Goal: Check status

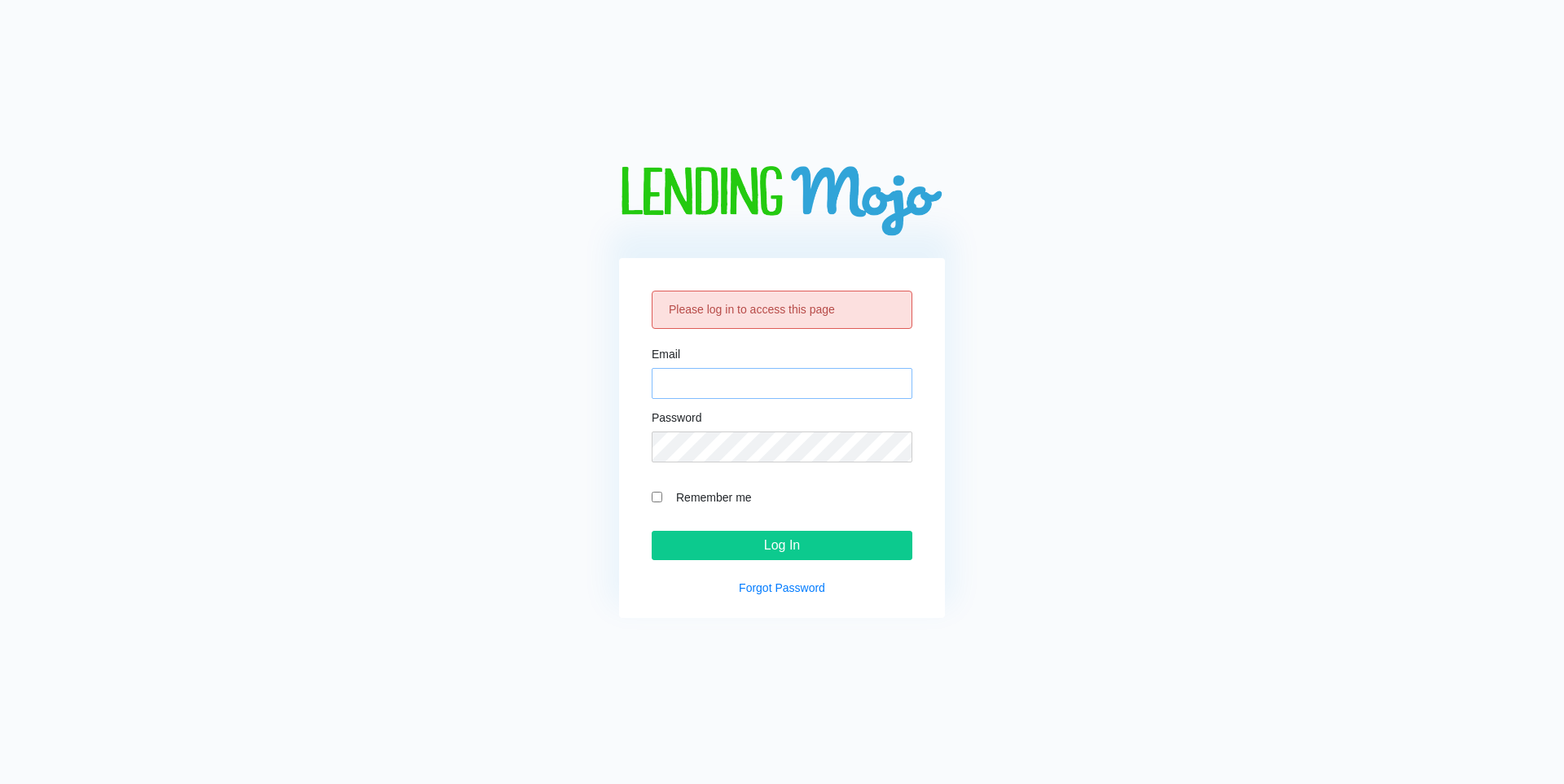
click at [709, 391] on input "Email" at bounding box center [782, 383] width 261 height 31
type input "[EMAIL_ADDRESS][DOMAIN_NAME]"
click at [738, 533] on input "Log In" at bounding box center [782, 545] width 261 height 29
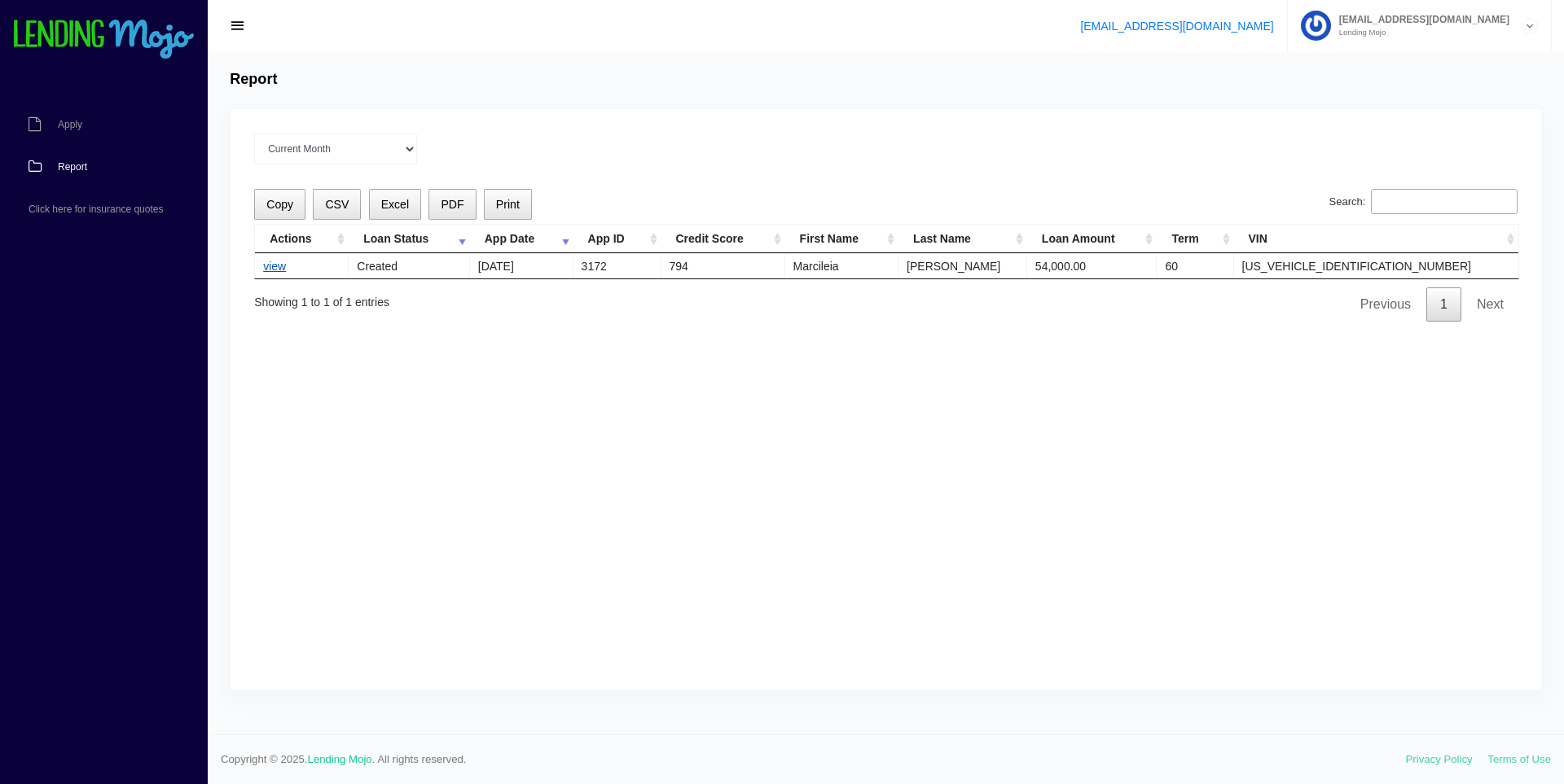
click at [270, 266] on link "view" at bounding box center [275, 266] width 23 height 13
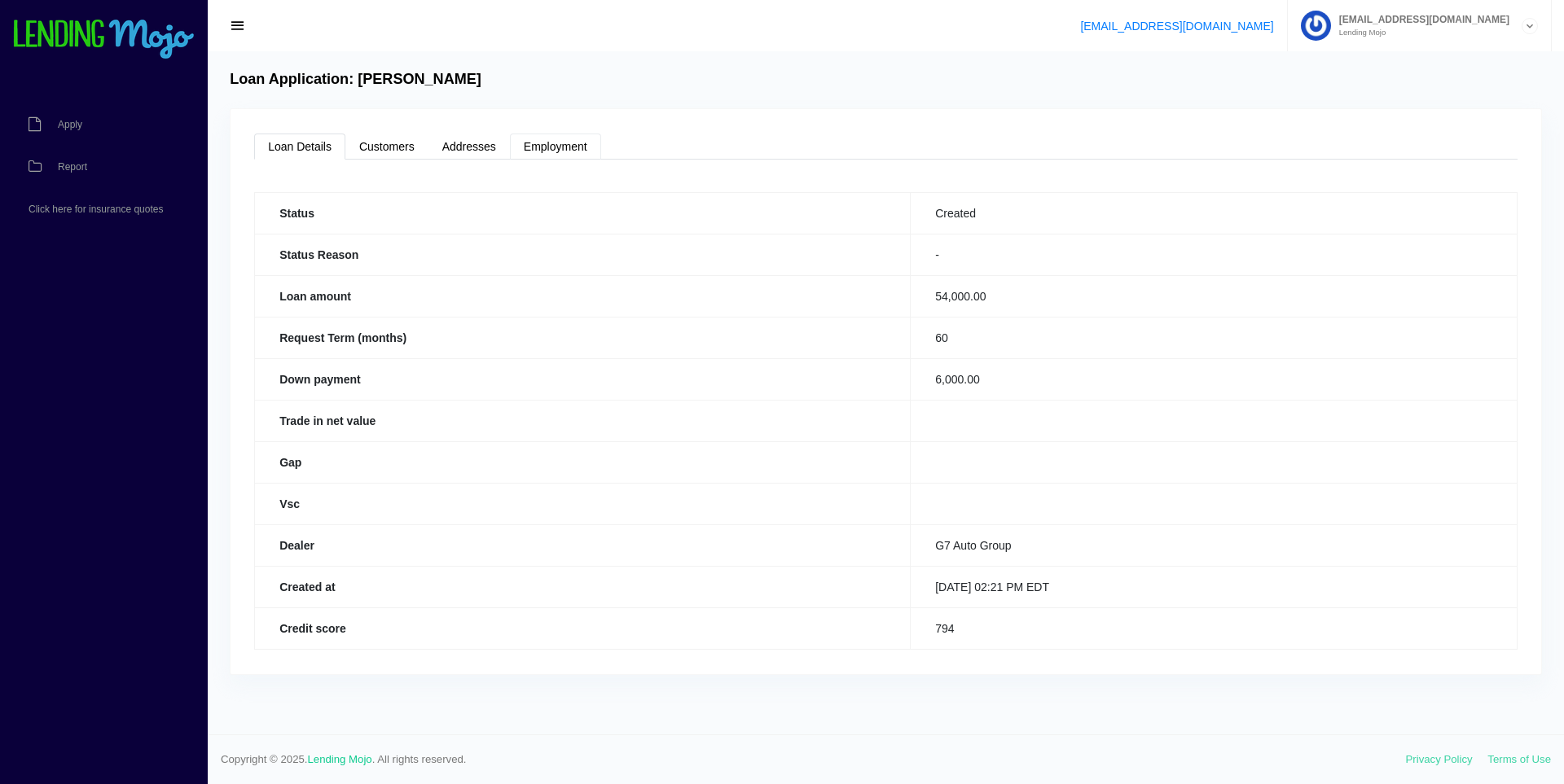
click at [541, 146] on link "Employment" at bounding box center [555, 146] width 91 height 26
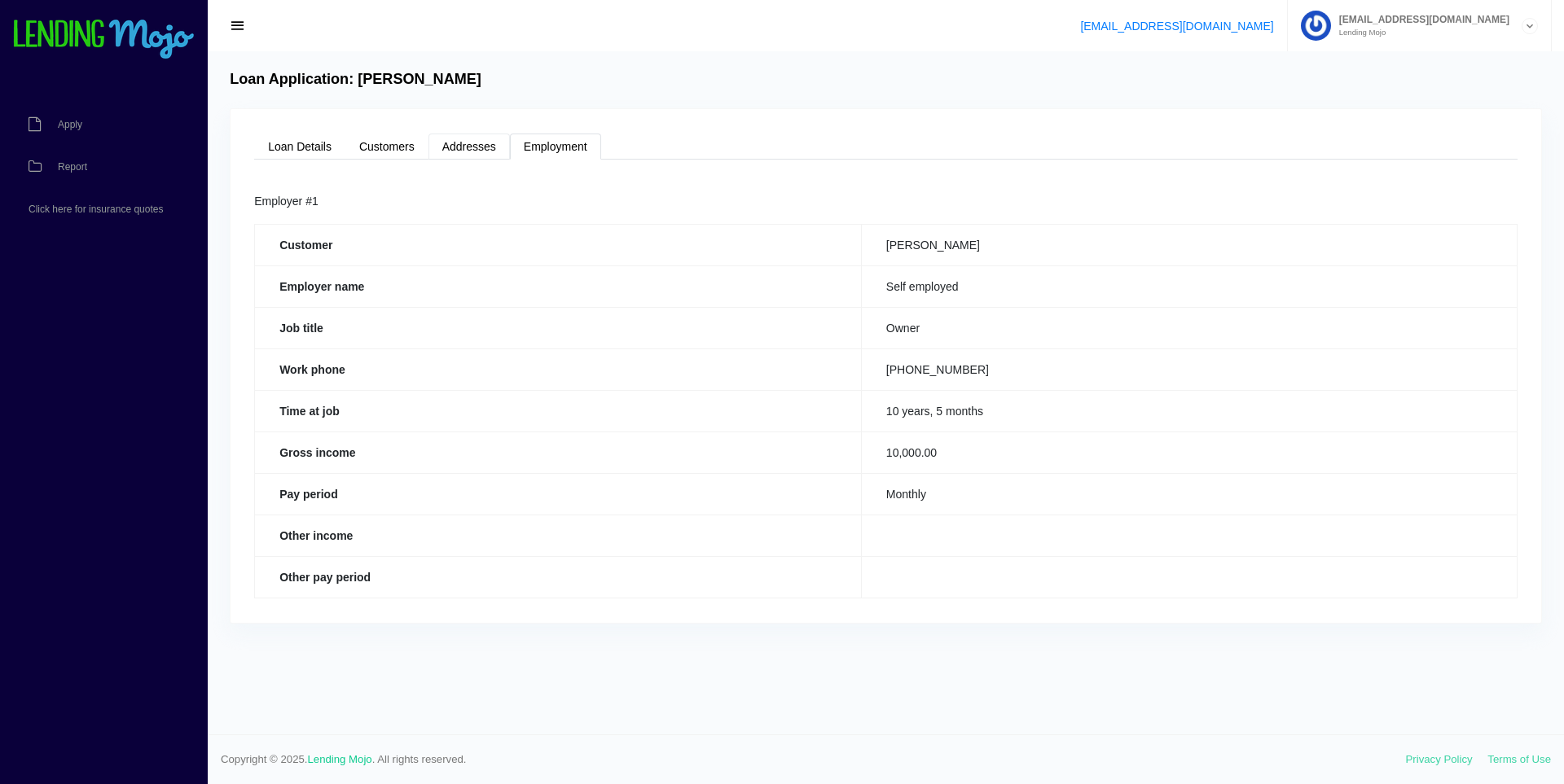
click at [480, 141] on link "Addresses" at bounding box center [470, 146] width 82 height 26
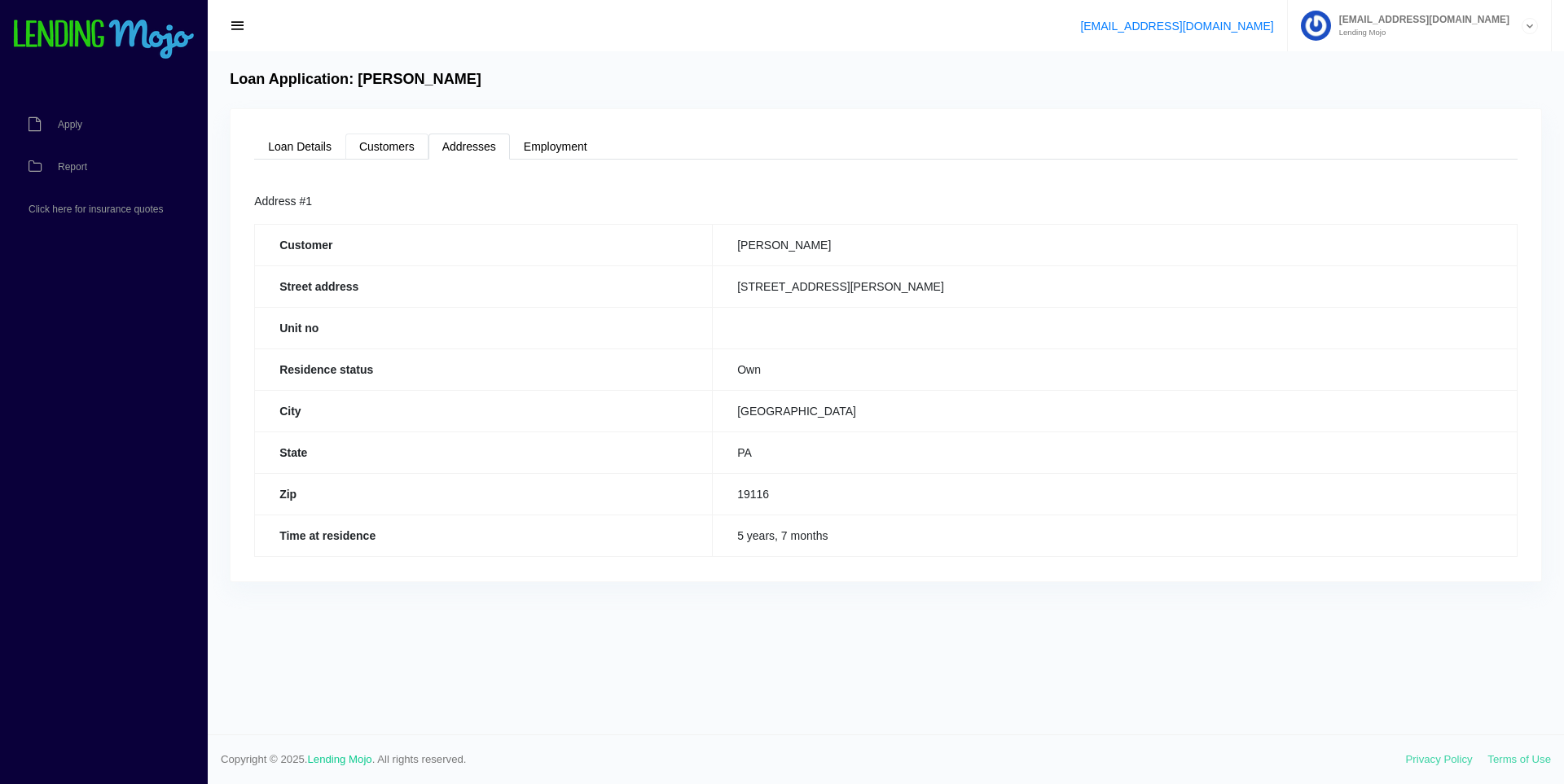
click at [368, 146] on link "Customers" at bounding box center [386, 146] width 83 height 26
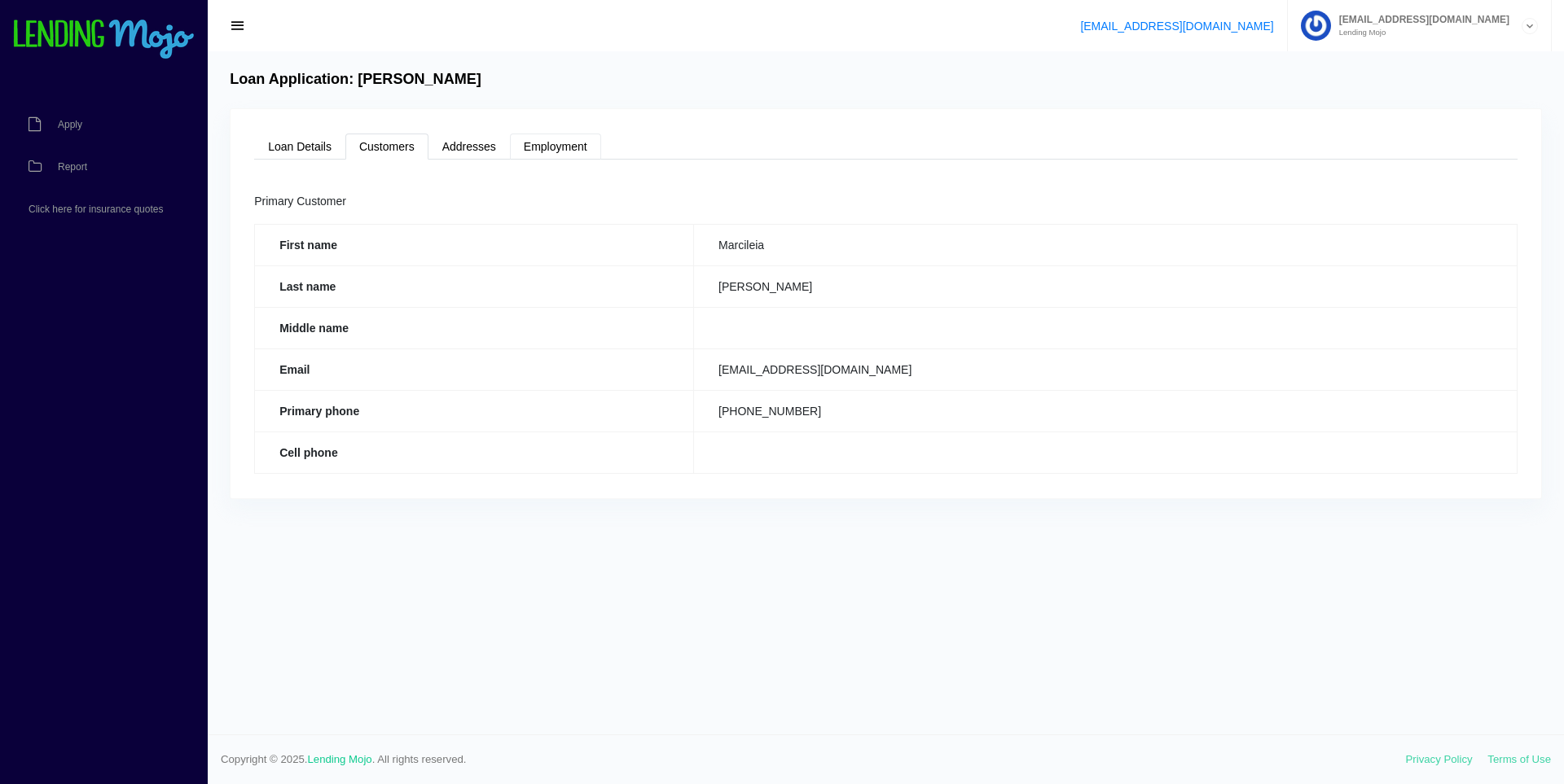
click at [540, 146] on link "Employment" at bounding box center [555, 146] width 91 height 26
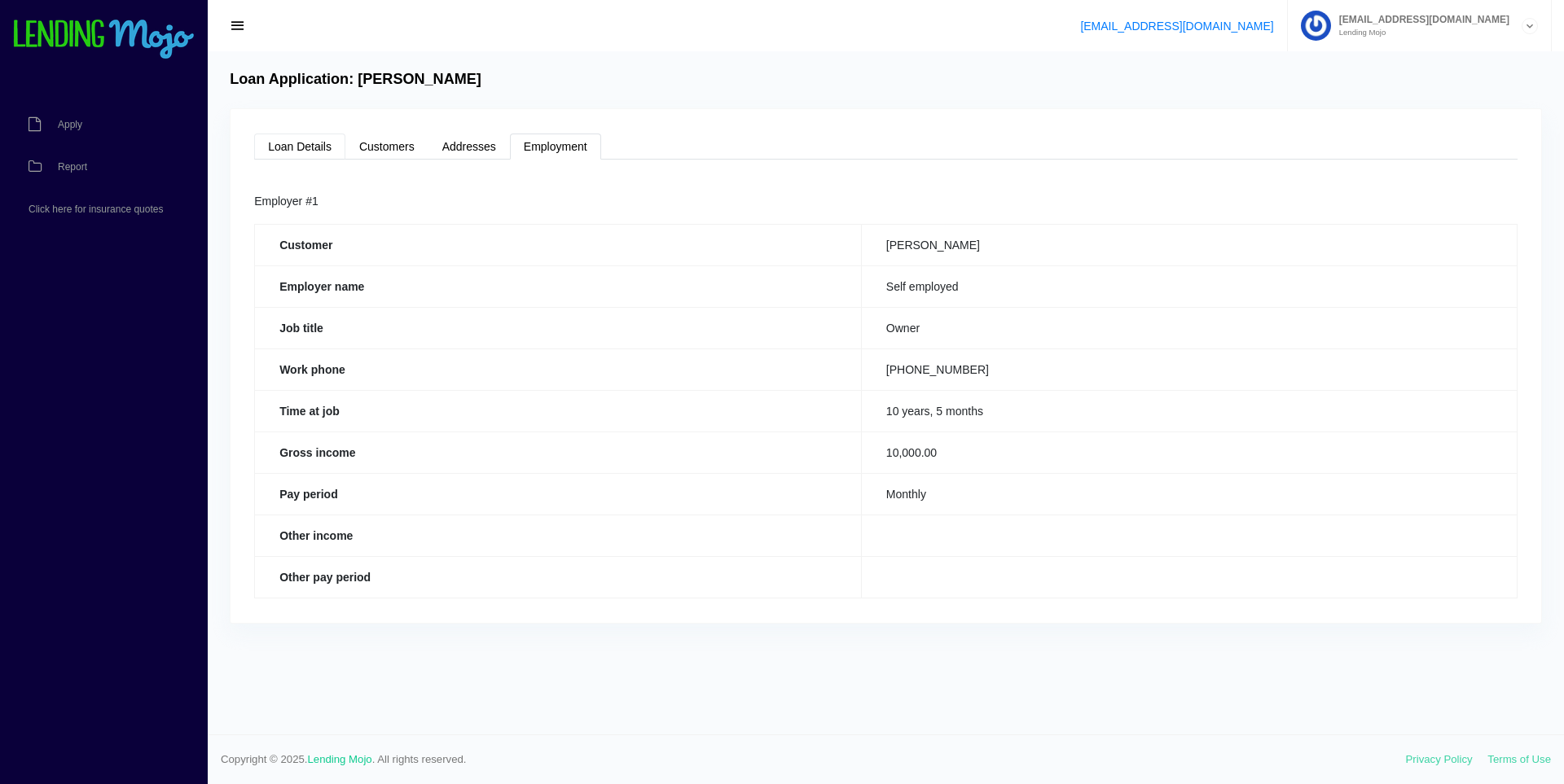
click at [309, 147] on link "Loan Details" at bounding box center [299, 146] width 91 height 26
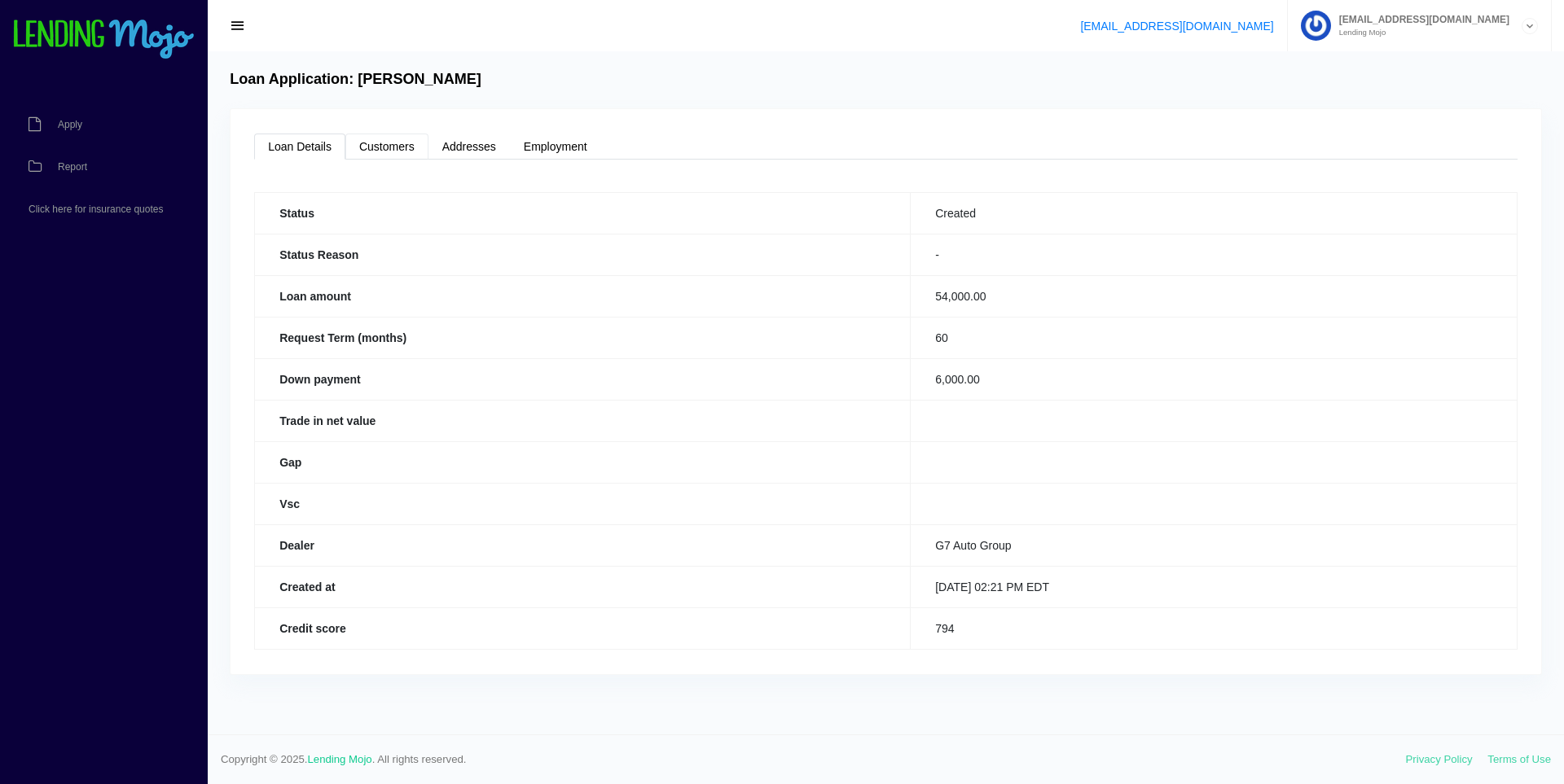
click at [369, 151] on link "Customers" at bounding box center [386, 146] width 83 height 26
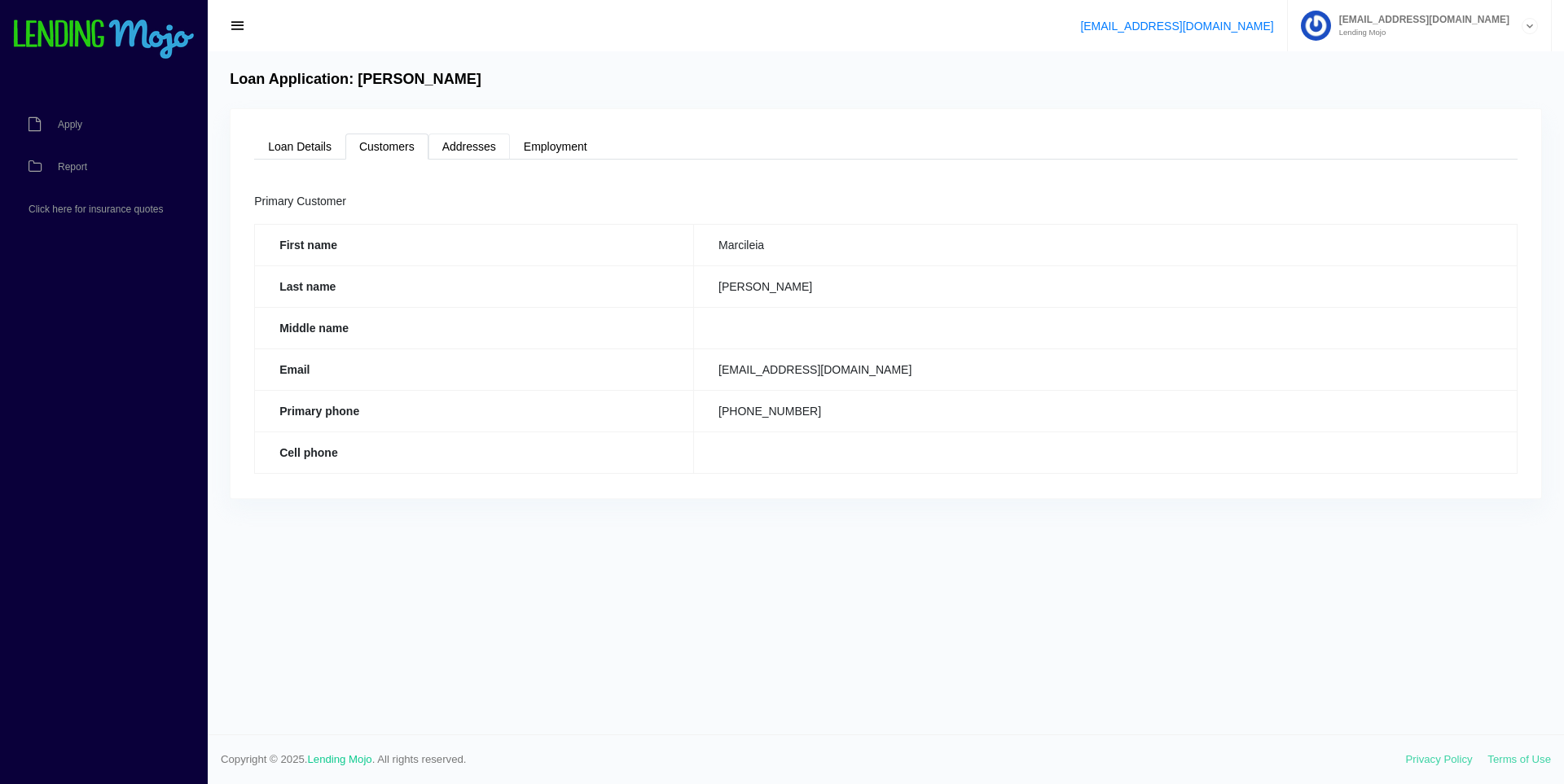
click at [455, 145] on link "Addresses" at bounding box center [470, 146] width 82 height 26
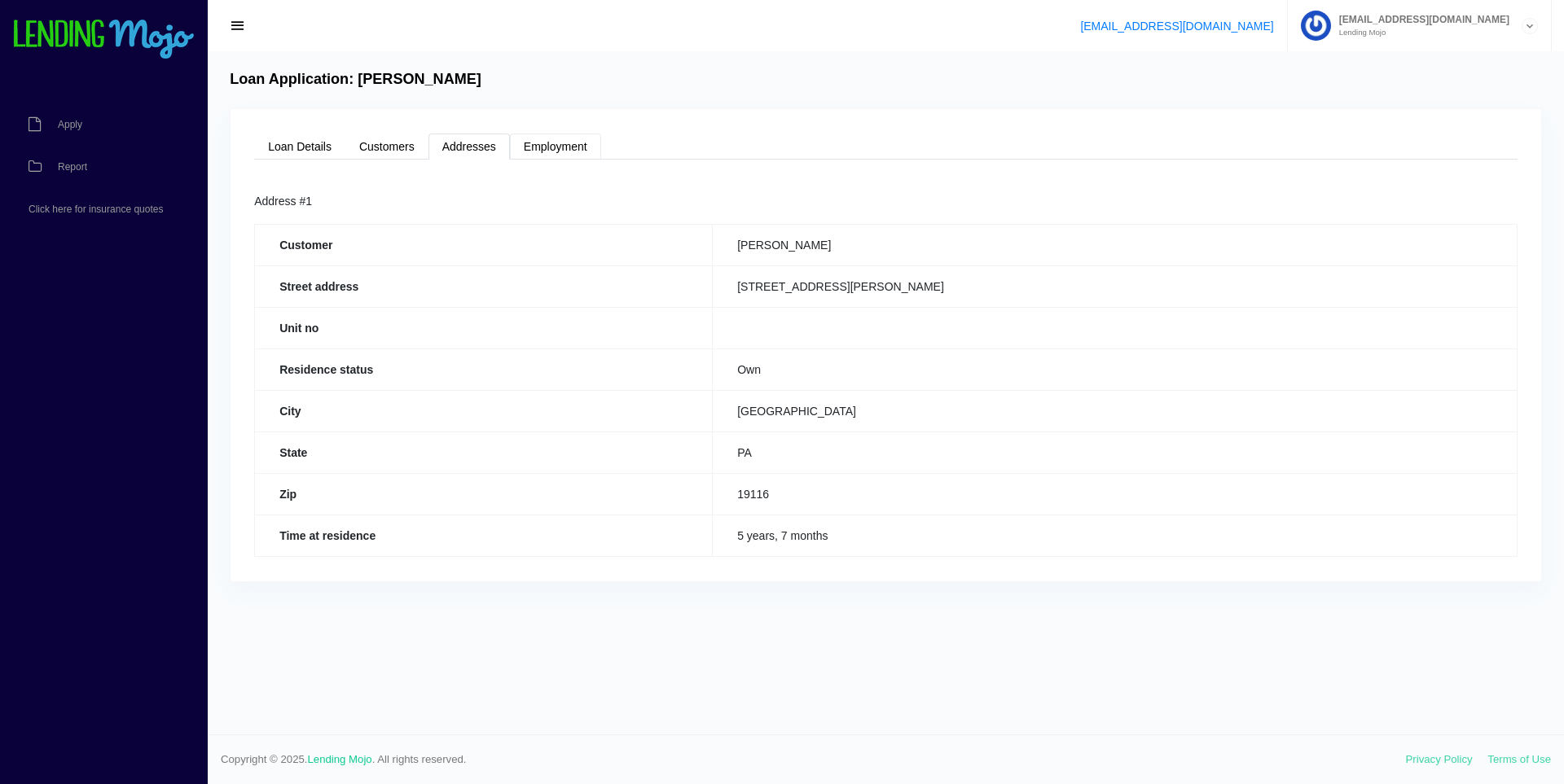
click at [554, 143] on link "Employment" at bounding box center [555, 146] width 91 height 26
